Goal: Transaction & Acquisition: Book appointment/travel/reservation

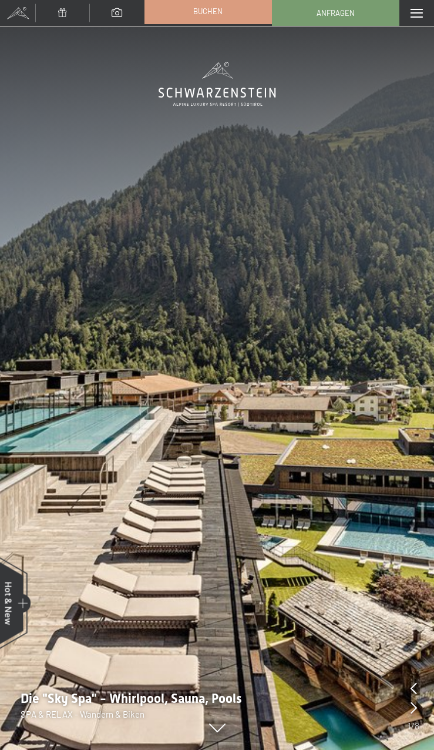
click at [239, 11] on link "Buchen" at bounding box center [208, 11] width 126 height 25
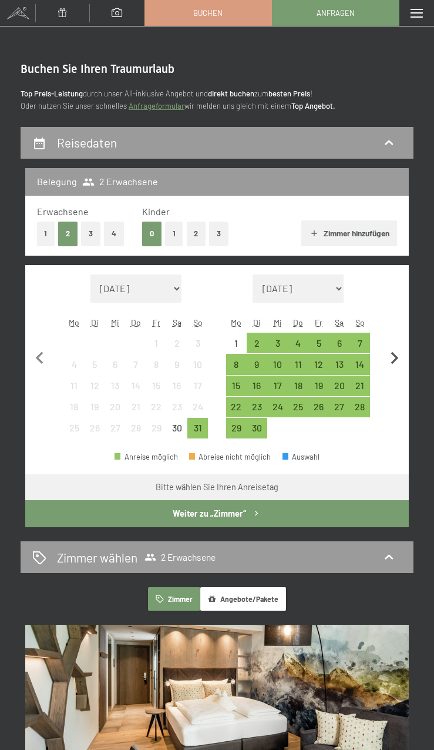
click at [390, 354] on icon "button" at bounding box center [395, 358] width 25 height 25
select select "[DATE]"
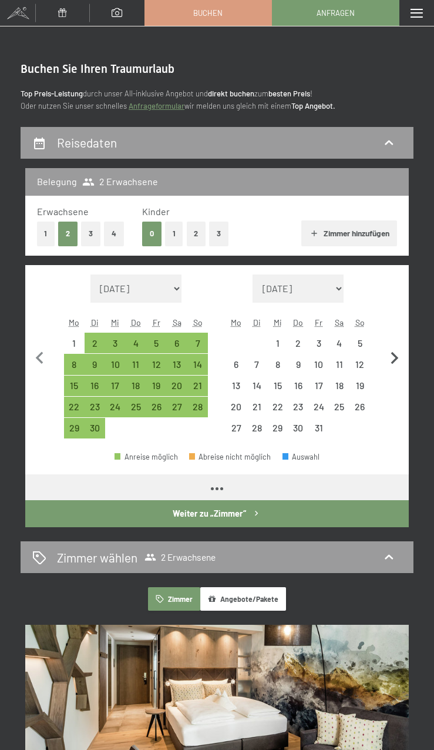
click at [390, 354] on icon "button" at bounding box center [395, 358] width 25 height 25
select select "[DATE]"
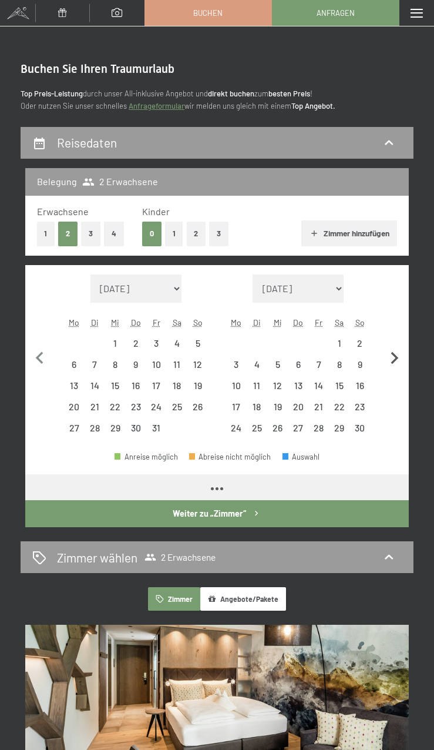
select select "[DATE]"
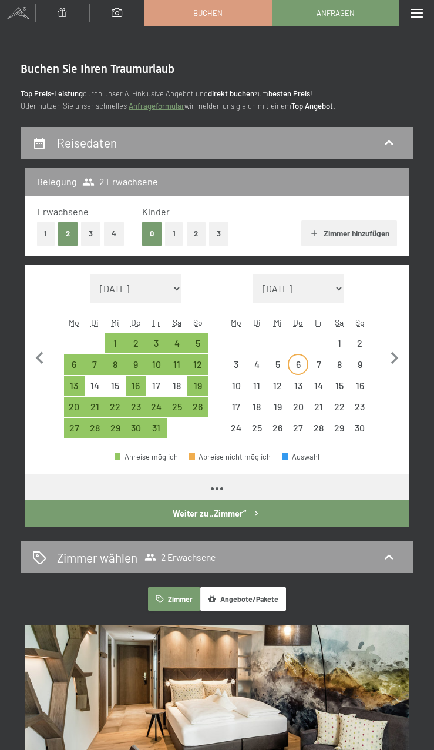
select select "[DATE]"
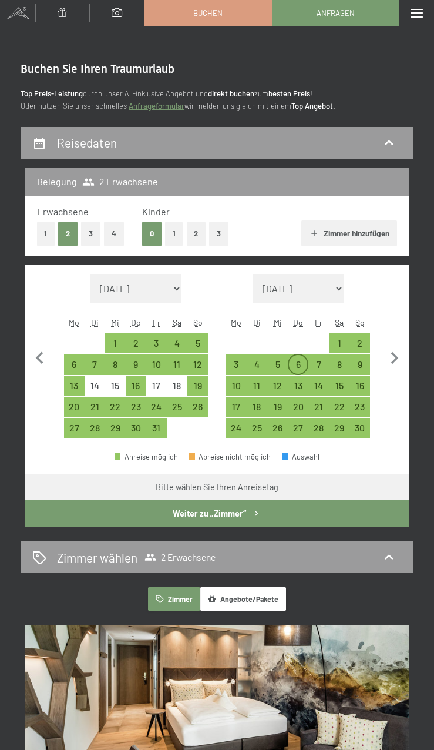
click at [297, 366] on div "6" at bounding box center [298, 369] width 18 height 18
select select "[DATE]"
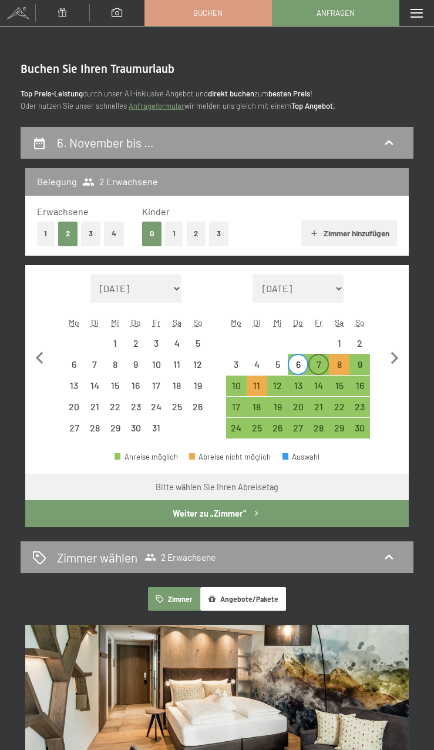
click at [320, 366] on div "7" at bounding box center [319, 369] width 18 height 18
select select "[DATE]"
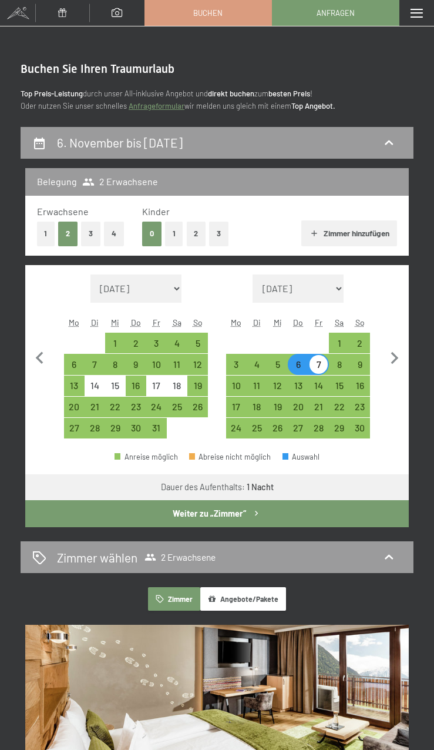
click at [323, 370] on div "7" at bounding box center [319, 369] width 18 height 18
select select "[DATE]"
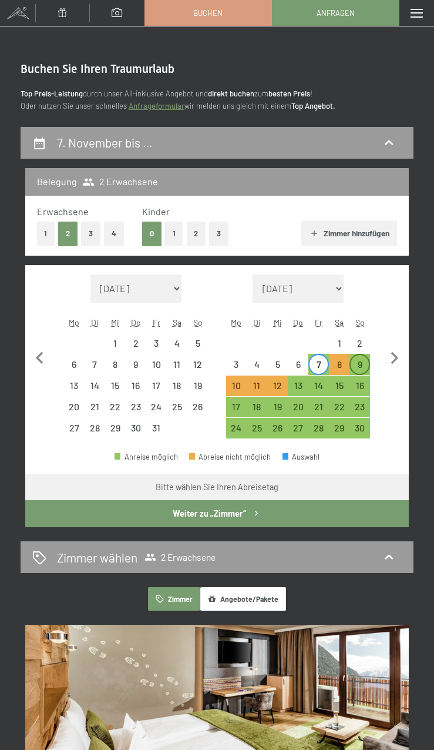
click at [354, 368] on div "9" at bounding box center [360, 369] width 18 height 18
select select "[DATE]"
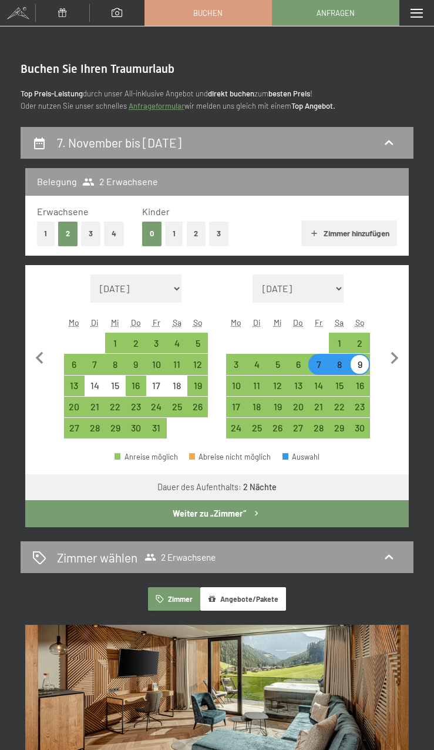
click at [233, 511] on button "Weiter zu „Zimmer“" at bounding box center [217, 513] width 384 height 27
select select "[DATE]"
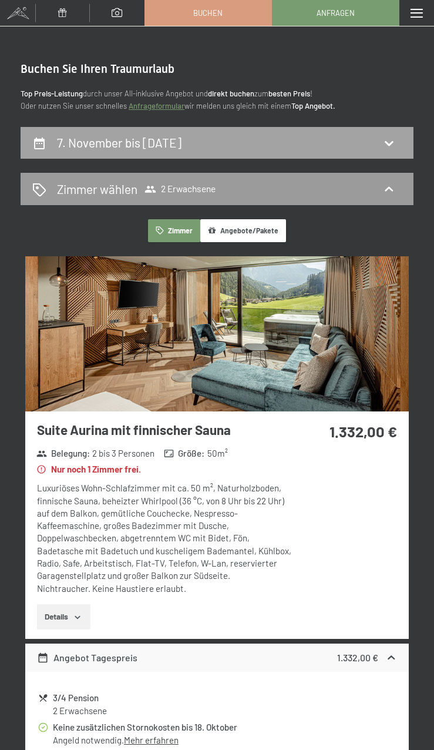
click at [164, 150] on div "7. November bis [DATE]" at bounding box center [121, 142] width 129 height 17
select select "[DATE]"
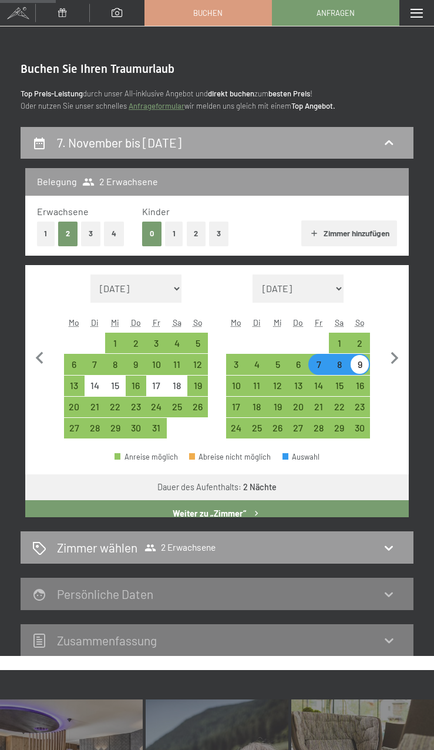
scroll to position [127, 0]
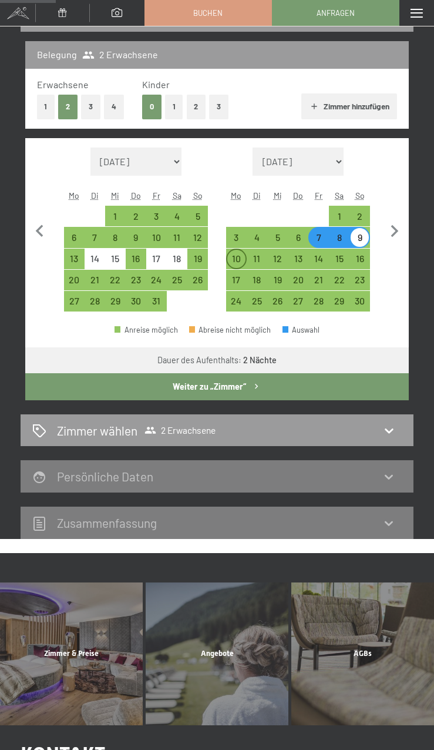
click at [239, 262] on div "10" at bounding box center [237, 263] width 18 height 18
select select "[DATE]"
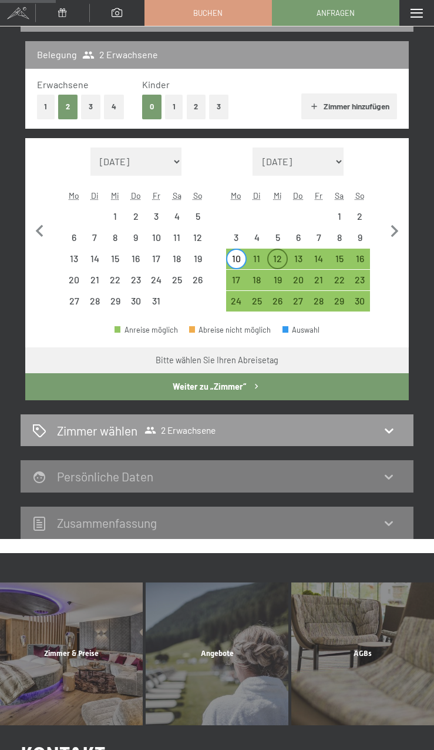
click at [276, 263] on div "12" at bounding box center [278, 263] width 18 height 18
select select "[DATE]"
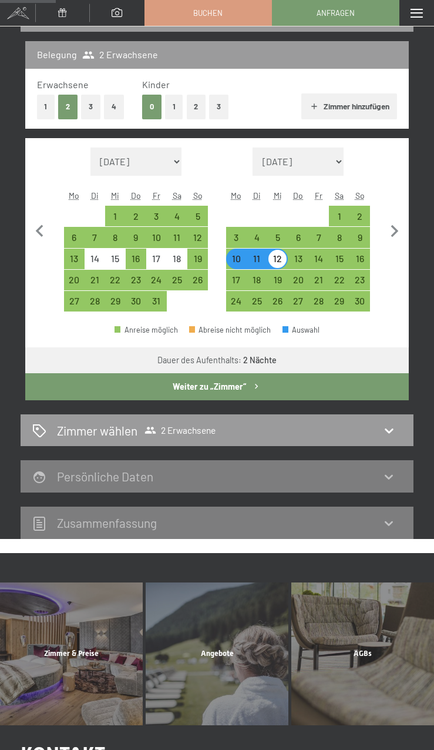
click at [252, 388] on icon "button" at bounding box center [257, 387] width 10 height 10
select select "[DATE]"
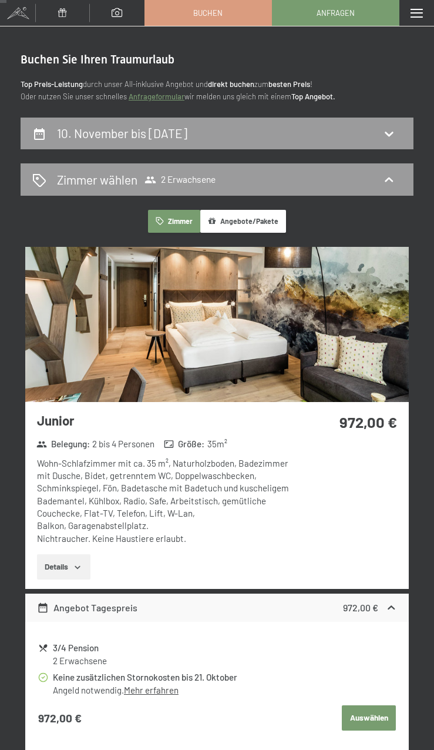
scroll to position [0, 0]
